Goal: Information Seeking & Learning: Learn about a topic

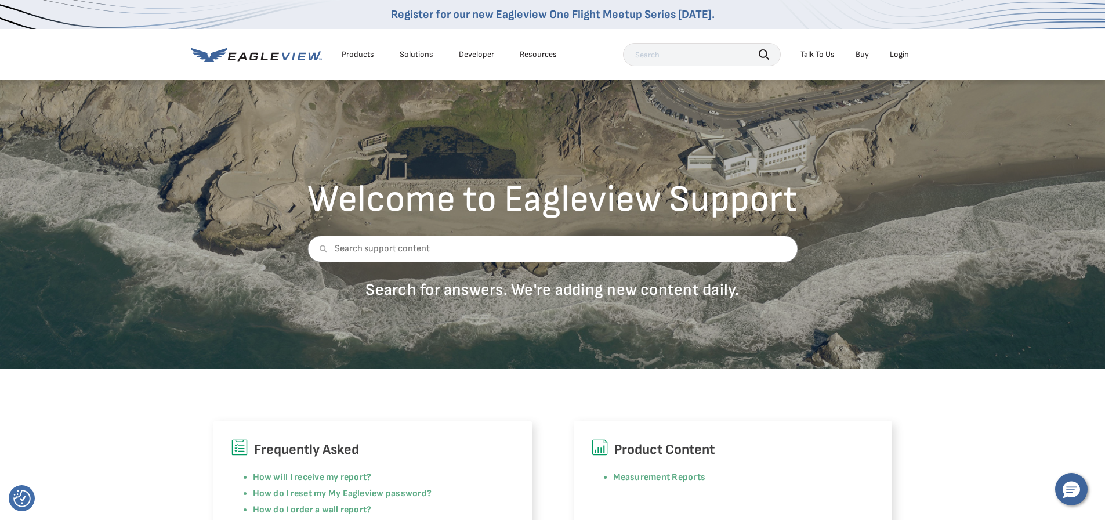
click at [819, 56] on div "Talk To Us" at bounding box center [817, 54] width 34 height 10
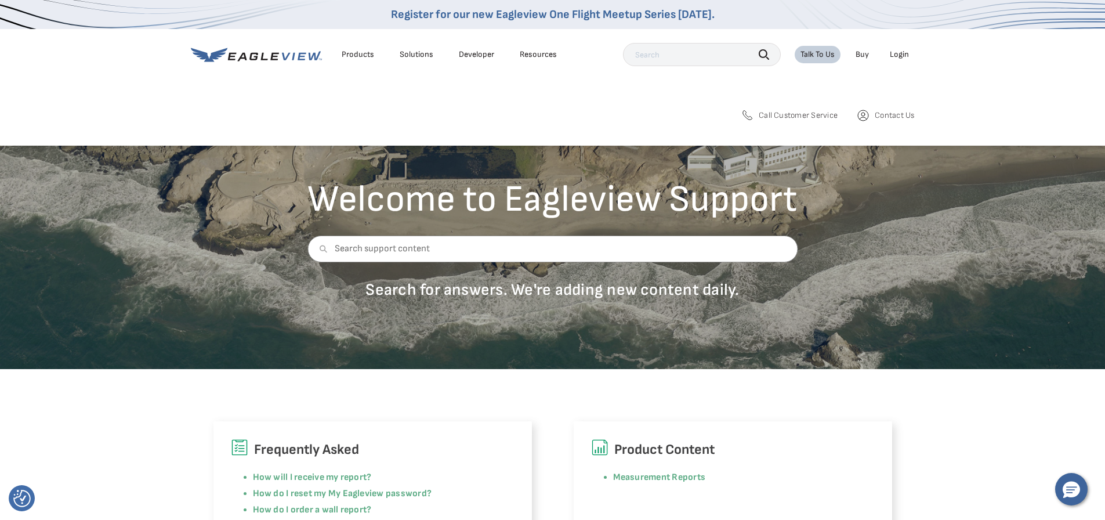
click at [807, 117] on span "Call Customer Service" at bounding box center [798, 115] width 79 height 10
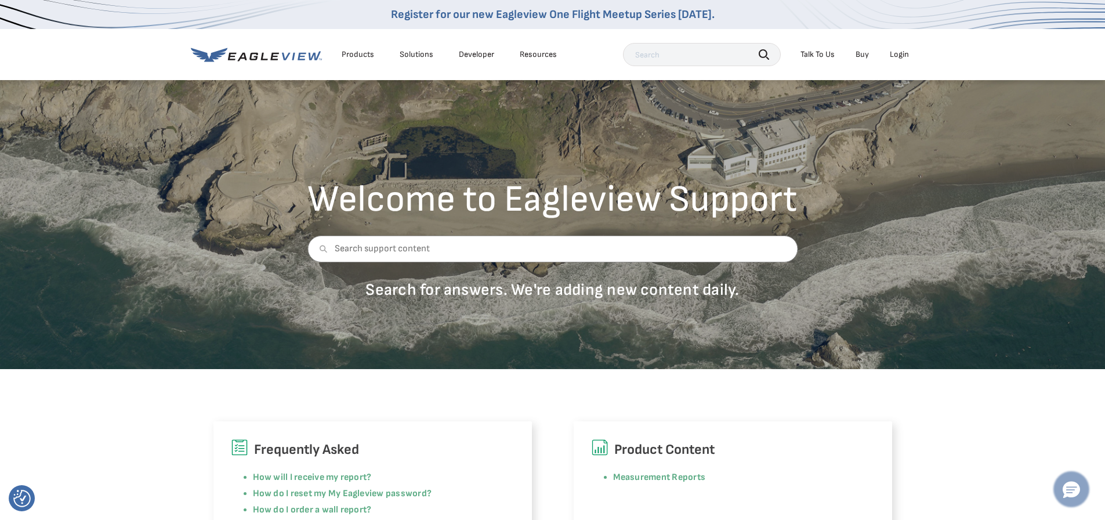
click at [1072, 487] on icon "Hello, have a question? Let’s chat." at bounding box center [1070, 489] width 17 height 17
click at [816, 438] on h6 "Product Content" at bounding box center [733, 449] width 284 height 22
click at [829, 407] on div "Frequently Asked How will I receive my report? How do I reset my My Eagleview p…" at bounding box center [552, 460] width 1105 height 183
click at [829, 406] on div "Frequently Asked How will I receive my report? How do I reset my My Eagleview p…" at bounding box center [552, 460] width 1105 height 183
click at [897, 464] on div "Frequently Asked How will I receive my report? How do I reset my My Eagleview p…" at bounding box center [553, 486] width 696 height 130
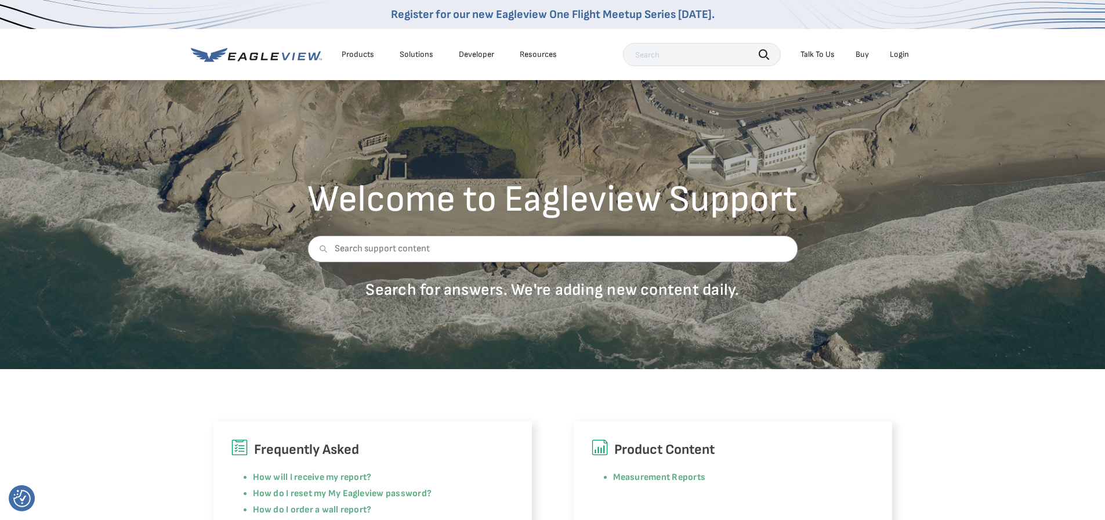
click at [886, 455] on div "Product Content Measurement Reports" at bounding box center [733, 486] width 318 height 130
